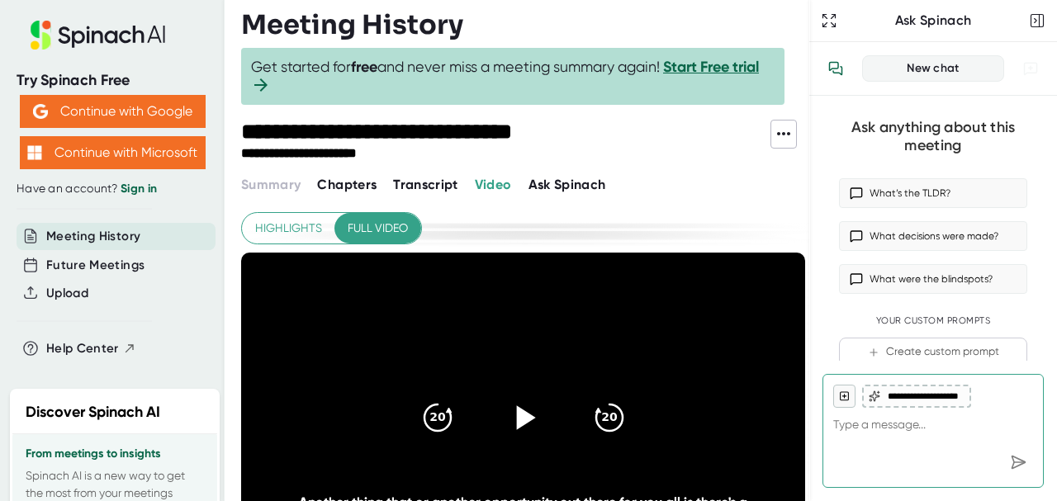
scroll to position [103, 0]
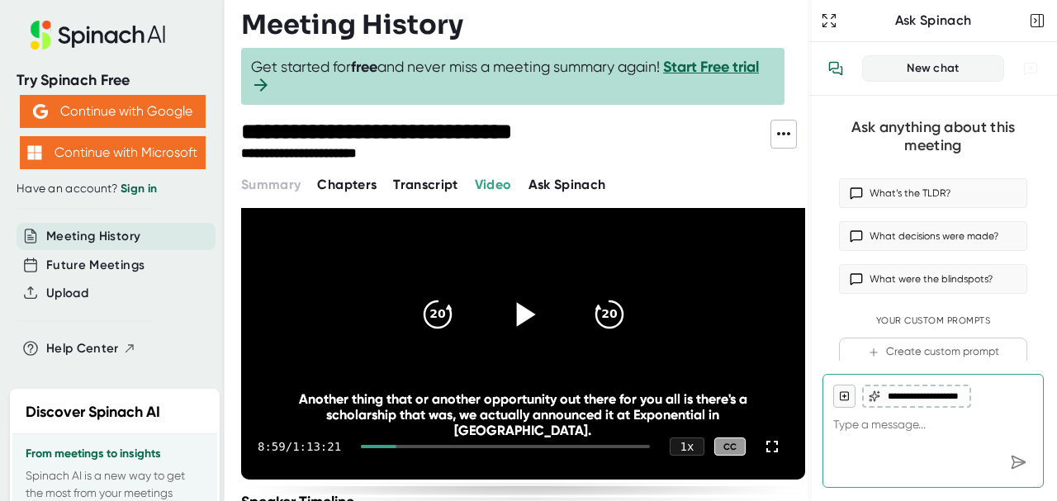
click at [532, 300] on icon at bounding box center [522, 314] width 41 height 41
click at [762, 447] on icon at bounding box center [772, 447] width 20 height 20
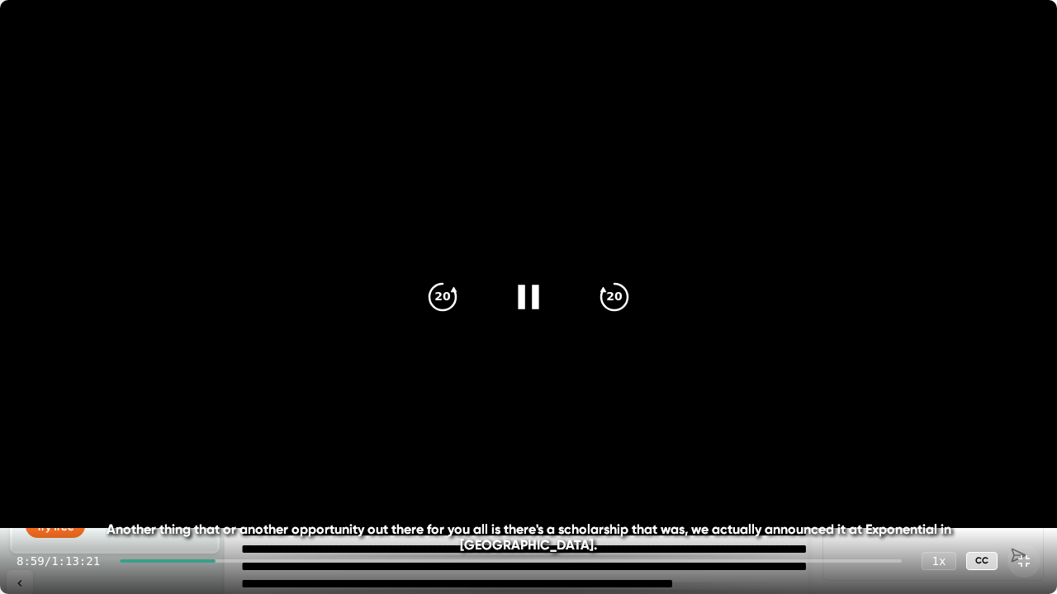
click at [215, 500] on div at bounding box center [168, 561] width 96 height 3
click at [522, 289] on icon at bounding box center [528, 297] width 21 height 24
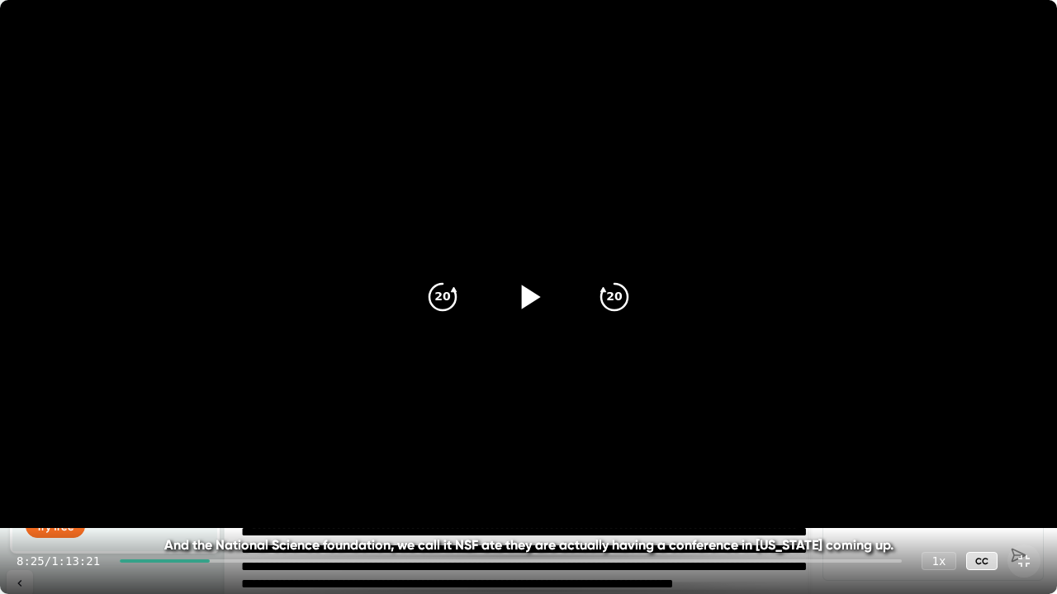
click at [528, 292] on icon at bounding box center [531, 297] width 19 height 24
click at [1024, 500] on icon at bounding box center [1024, 561] width 20 height 20
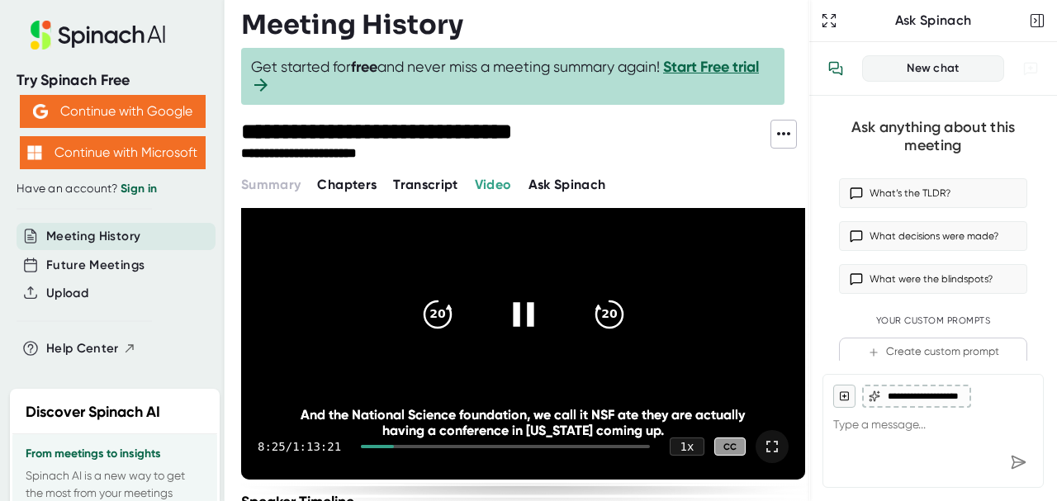
click at [518, 308] on icon at bounding box center [522, 314] width 41 height 41
click at [518, 308] on icon at bounding box center [525, 314] width 19 height 24
